Goal: Task Accomplishment & Management: Manage account settings

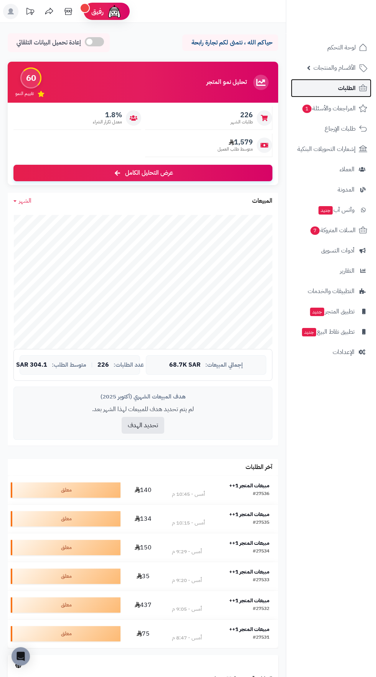
click at [343, 90] on span "الطلبات" at bounding box center [347, 88] width 18 height 11
click at [344, 110] on span "المراجعات والأسئلة 1" at bounding box center [329, 108] width 54 height 11
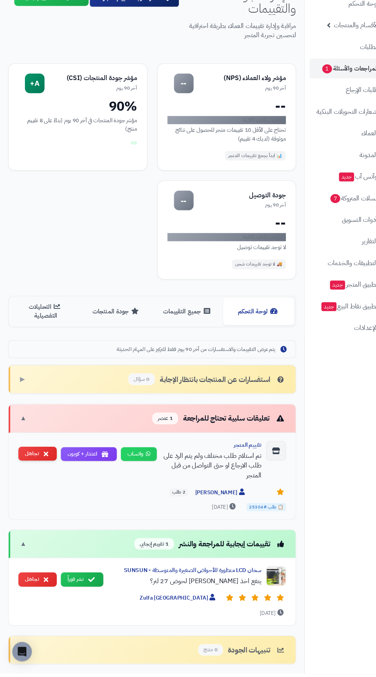
click at [38, 464] on button "تجاهل" at bounding box center [35, 470] width 36 height 13
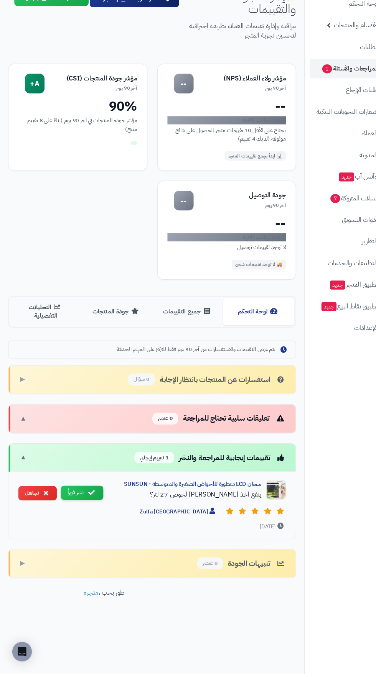
click at [85, 505] on icon at bounding box center [86, 507] width 6 height 6
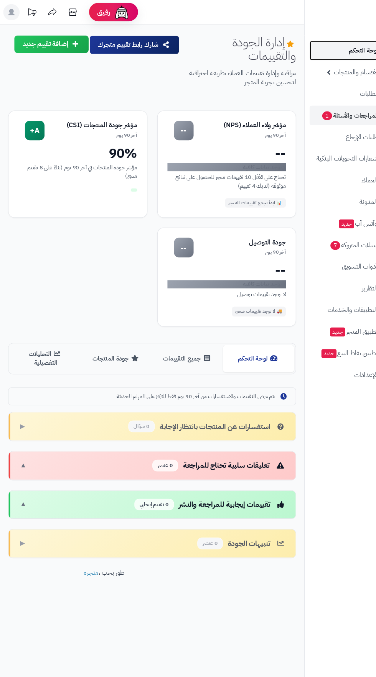
click at [342, 50] on span "لوحة التحكم" at bounding box center [341, 47] width 28 height 11
